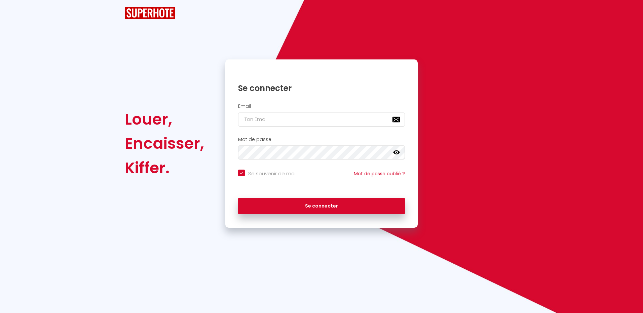
checkbox input "true"
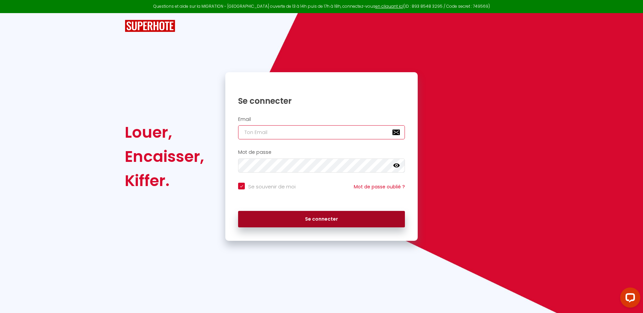
type input "[EMAIL_ADDRESS][DOMAIN_NAME]"
click at [326, 219] on button "Se connecter" at bounding box center [321, 219] width 167 height 17
checkbox input "true"
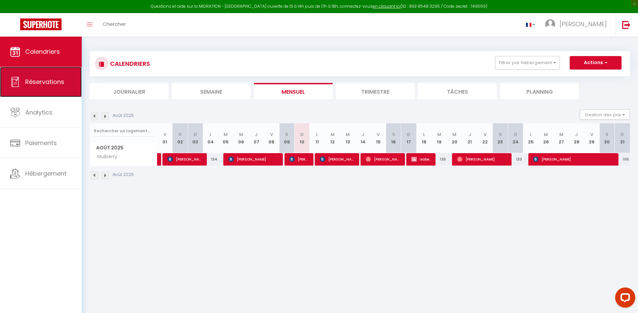
click at [47, 84] on span "Réservations" at bounding box center [44, 82] width 39 height 8
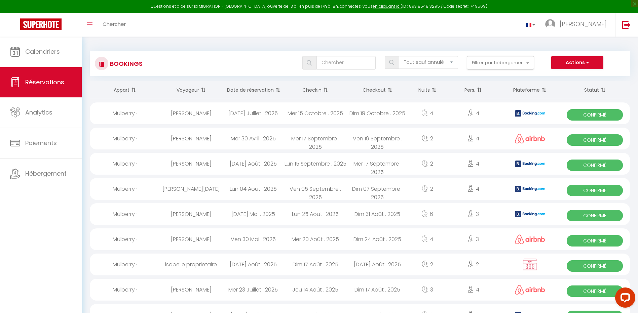
click at [262, 89] on th "Date de réservation" at bounding box center [253, 90] width 62 height 18
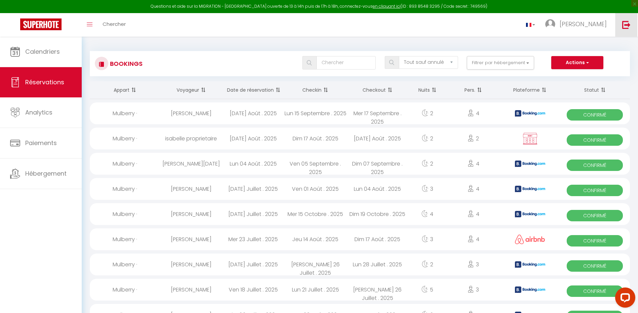
click at [625, 25] on img at bounding box center [626, 25] width 8 height 8
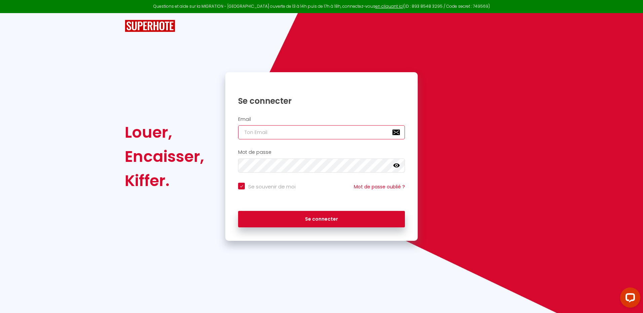
type input "[EMAIL_ADDRESS][DOMAIN_NAME]"
checkbox input "true"
